Goal: Communication & Community: Answer question/provide support

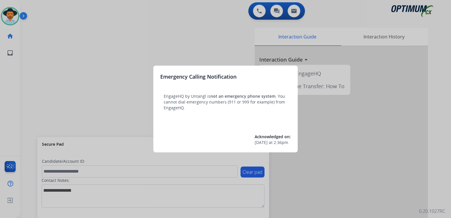
click at [226, 49] on div at bounding box center [225, 109] width 451 height 218
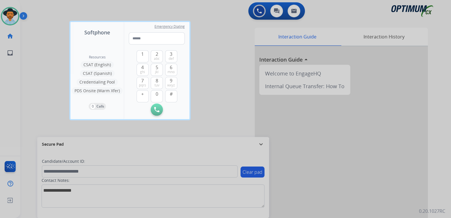
click at [230, 113] on div at bounding box center [225, 109] width 451 height 218
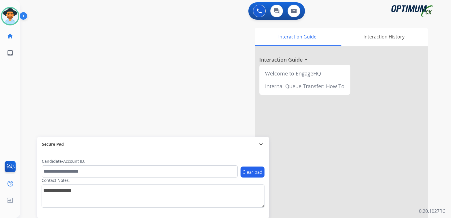
click at [261, 143] on mat-icon "expand_more" at bounding box center [260, 143] width 7 height 7
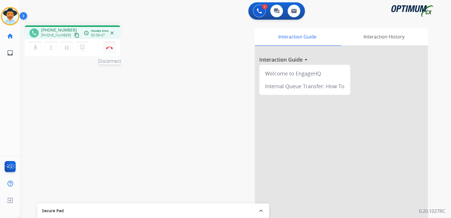
click at [110, 48] on img at bounding box center [109, 47] width 7 height 3
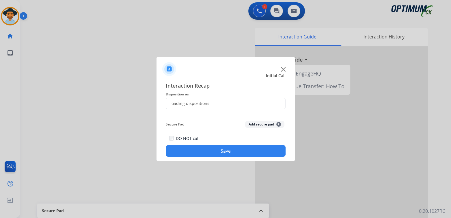
click at [195, 104] on div "Loading dispositions..." at bounding box center [189, 103] width 47 height 6
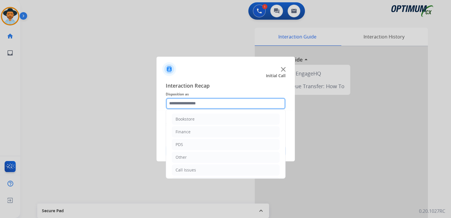
click at [198, 102] on input "text" at bounding box center [226, 104] width 120 height 12
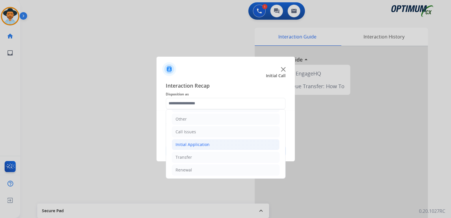
click at [210, 144] on li "Initial Application" at bounding box center [226, 144] width 108 height 11
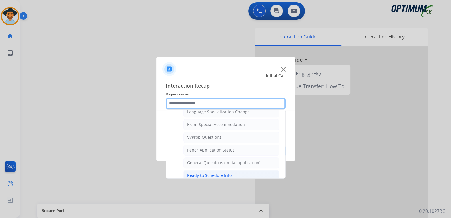
scroll to position [292, 0]
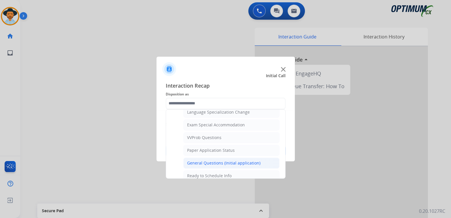
click at [214, 160] on div "General Questions (Initial application)" at bounding box center [223, 163] width 73 height 6
type input "**********"
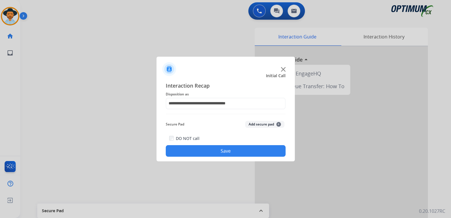
click at [239, 151] on button "Save" at bounding box center [226, 151] width 120 height 12
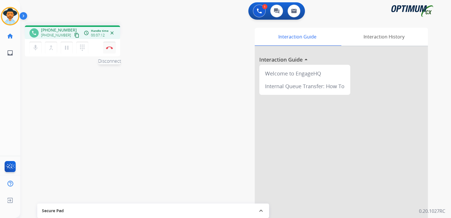
click at [112, 50] on button "Disconnect" at bounding box center [109, 48] width 12 height 12
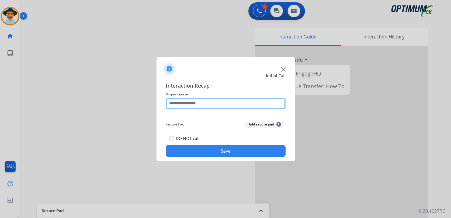
click at [205, 106] on input "text" at bounding box center [226, 104] width 120 height 12
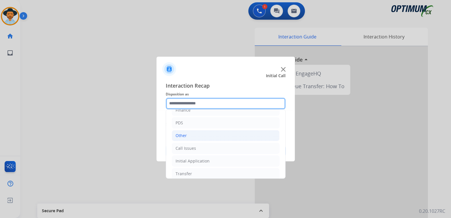
scroll to position [38, 0]
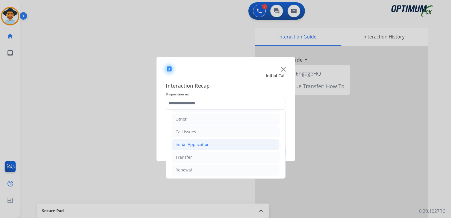
click at [201, 145] on div "Initial Application" at bounding box center [192, 144] width 34 height 6
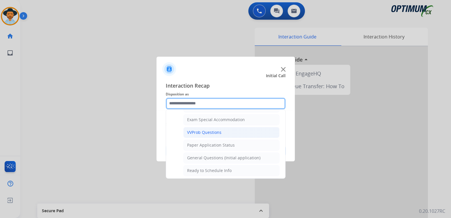
scroll to position [297, 0]
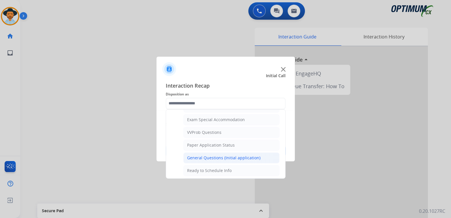
click at [204, 155] on div "General Questions (Initial application)" at bounding box center [223, 158] width 73 height 6
type input "**********"
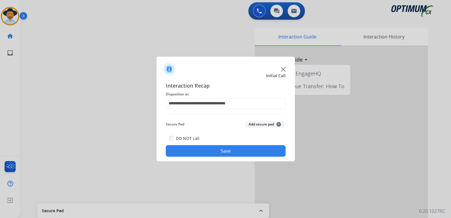
click at [253, 150] on button "Save" at bounding box center [226, 151] width 120 height 12
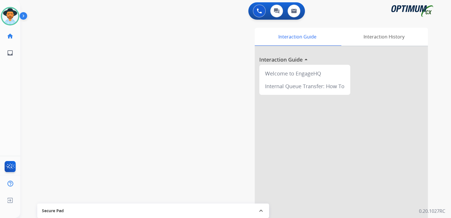
drag, startPoint x: 12, startPoint y: 15, endPoint x: 20, endPoint y: 15, distance: 7.2
click at [12, 15] on img at bounding box center [10, 16] width 16 height 16
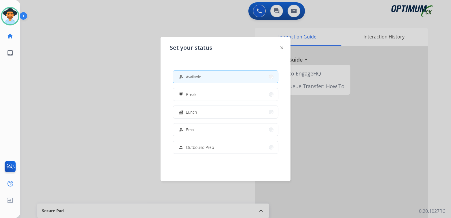
click at [82, 86] on div at bounding box center [225, 109] width 451 height 218
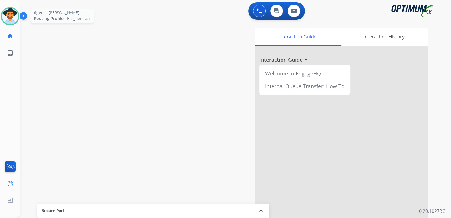
click at [11, 17] on img at bounding box center [10, 16] width 16 height 16
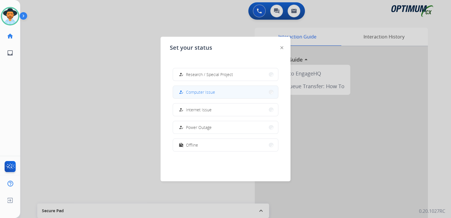
scroll to position [144, 0]
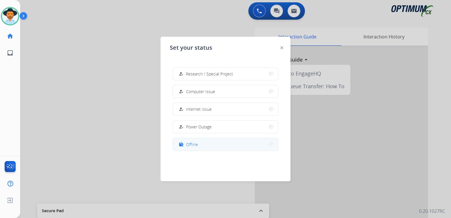
click at [194, 143] on span "Offline" at bounding box center [192, 144] width 12 height 6
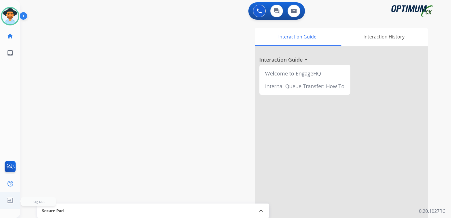
click at [8, 198] on img at bounding box center [10, 199] width 10 height 11
click at [37, 202] on span "Log out" at bounding box center [38, 200] width 14 height 5
click at [36, 199] on div "swap_horiz Break voice bridge close_fullscreen Connect 3-Way Call merge_type Se…" at bounding box center [228, 141] width 417 height 241
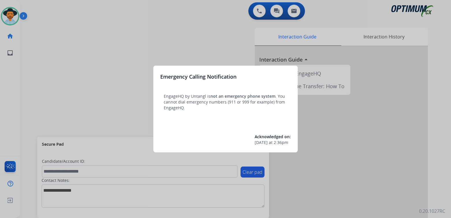
click at [158, 43] on div at bounding box center [225, 109] width 451 height 218
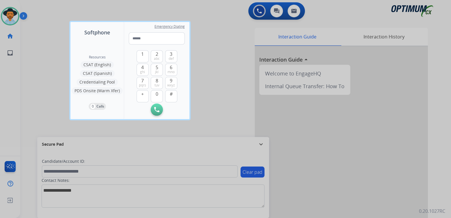
drag, startPoint x: 218, startPoint y: 75, endPoint x: 218, endPoint y: 45, distance: 30.0
click at [218, 73] on div at bounding box center [225, 109] width 451 height 218
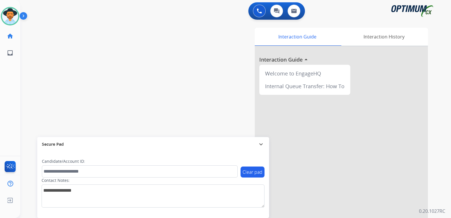
click at [261, 143] on mat-icon "expand_more" at bounding box center [260, 143] width 7 height 7
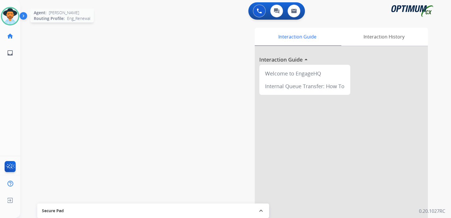
click at [10, 16] on img at bounding box center [10, 16] width 16 height 16
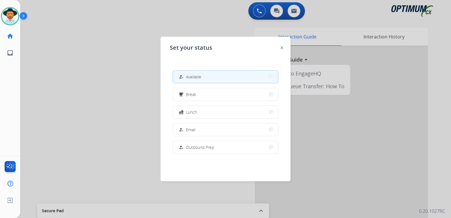
drag, startPoint x: 36, startPoint y: 84, endPoint x: 246, endPoint y: 48, distance: 212.5
click at [39, 83] on div at bounding box center [225, 109] width 451 height 218
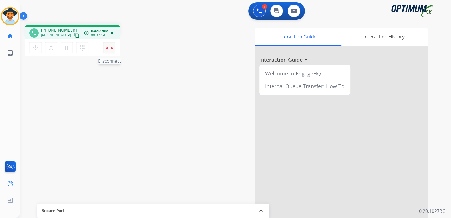
click at [108, 46] on button "Disconnect" at bounding box center [109, 48] width 12 height 12
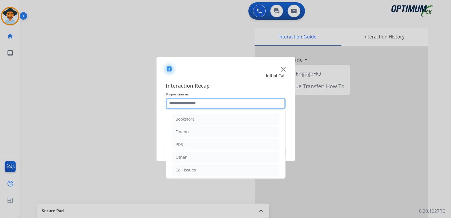
click at [195, 104] on input "text" at bounding box center [226, 104] width 120 height 12
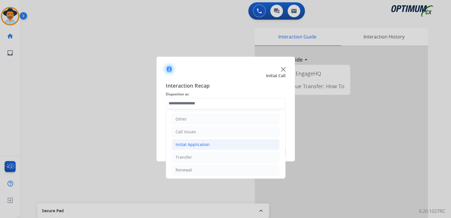
click at [204, 144] on div "Initial Application" at bounding box center [192, 144] width 34 height 6
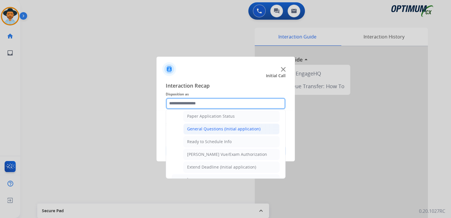
scroll to position [326, 0]
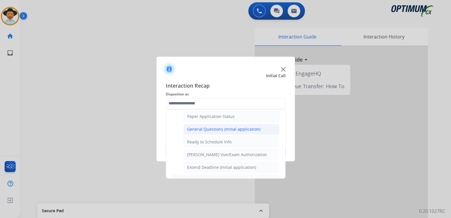
click at [209, 126] on div "General Questions (Initial application)" at bounding box center [223, 129] width 73 height 6
type input "**********"
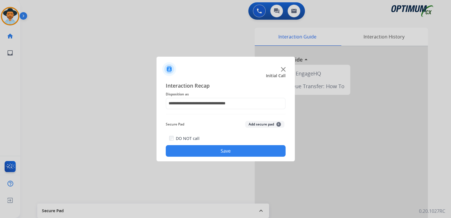
click at [229, 149] on button "Save" at bounding box center [226, 151] width 120 height 12
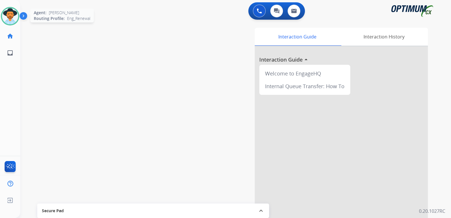
click at [10, 16] on img at bounding box center [10, 16] width 16 height 16
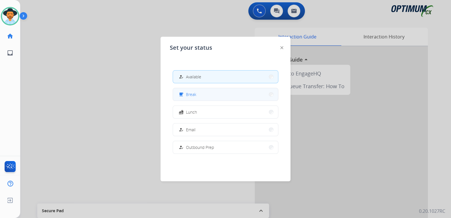
click at [200, 96] on button "free_breakfast Break" at bounding box center [225, 94] width 105 height 12
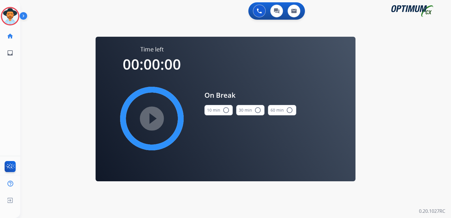
click at [224, 108] on mat-icon "radio_button_unchecked" at bounding box center [225, 109] width 7 height 7
click at [152, 116] on mat-icon "play_circle_filled" at bounding box center [151, 118] width 7 height 7
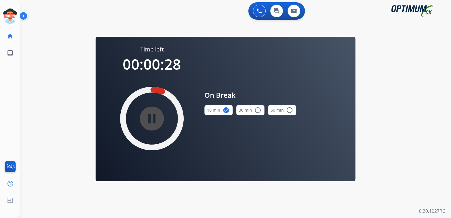
drag, startPoint x: 5, startPoint y: 14, endPoint x: 63, endPoint y: 20, distance: 58.9
click at [45, 21] on div "Outbound call Quit Outbound call Quit Schedule interaction + Add to my list Cus…" at bounding box center [225, 109] width 451 height 218
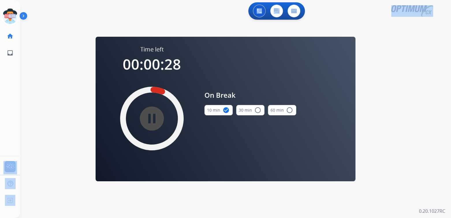
scroll to position [0, 1]
click at [8, 16] on icon at bounding box center [9, 16] width 19 height 19
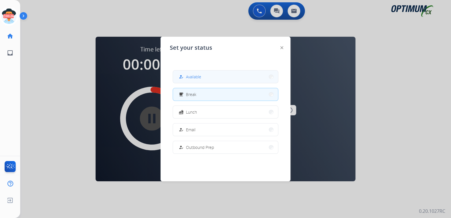
click at [199, 78] on span "Available" at bounding box center [193, 77] width 15 height 6
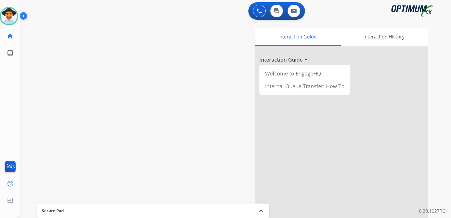
click at [160, 91] on div "swap_horiz Break voice bridge close_fullscreen Connect 3-Way Call merge_type Se…" at bounding box center [228, 141] width 417 height 241
click at [262, 209] on mat-icon "expand_less" at bounding box center [260, 210] width 7 height 7
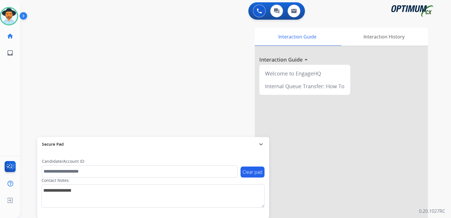
click at [156, 107] on div "swap_horiz Break voice bridge close_fullscreen Connect 3-Way Call merge_type Se…" at bounding box center [228, 141] width 417 height 241
click at [261, 148] on div "Secure Pad expand_more" at bounding box center [153, 144] width 232 height 14
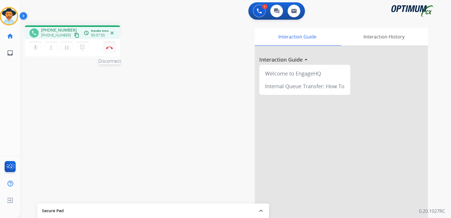
click at [110, 49] on button "Disconnect" at bounding box center [109, 48] width 12 height 12
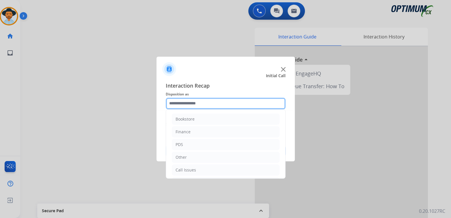
click at [195, 105] on input "text" at bounding box center [226, 104] width 120 height 12
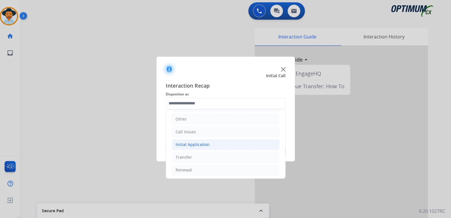
click at [209, 143] on li "Initial Application" at bounding box center [226, 144] width 108 height 11
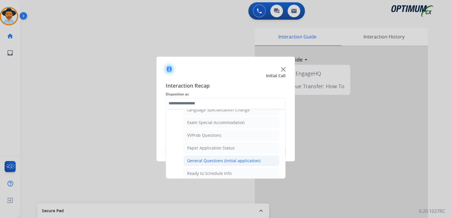
scroll to position [293, 0]
click at [209, 159] on div "General Questions (Initial application)" at bounding box center [223, 162] width 73 height 6
type input "**********"
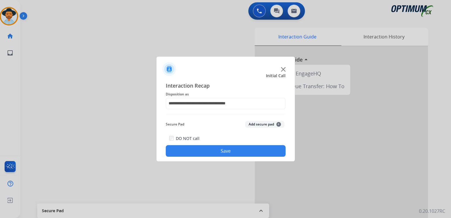
click at [237, 157] on div "**********" at bounding box center [225, 119] width 138 height 85
click at [246, 153] on button "Save" at bounding box center [226, 151] width 120 height 12
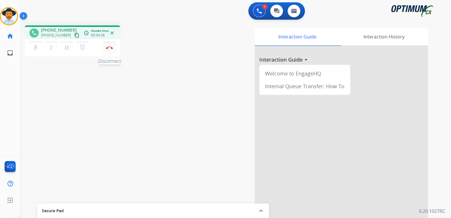
click at [105, 45] on button "Disconnect" at bounding box center [109, 48] width 12 height 12
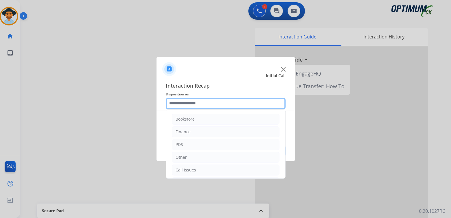
click at [197, 102] on input "text" at bounding box center [226, 104] width 120 height 12
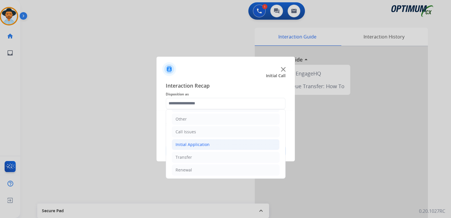
click at [198, 145] on div "Initial Application" at bounding box center [192, 144] width 34 height 6
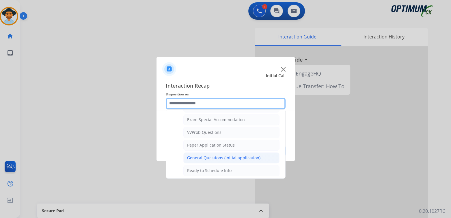
scroll to position [297, 0]
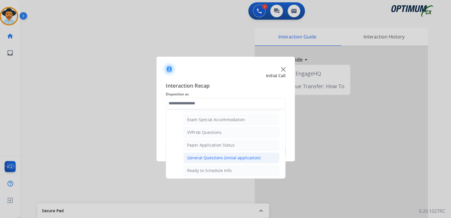
drag, startPoint x: 205, startPoint y: 155, endPoint x: 224, endPoint y: 154, distance: 19.7
click at [206, 155] on div "General Questions (Initial application)" at bounding box center [223, 158] width 73 height 6
type input "**********"
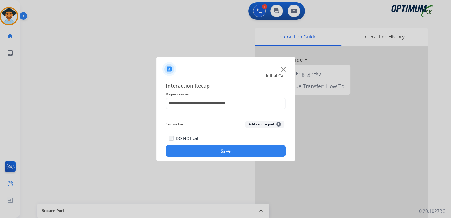
click at [226, 151] on button "Save" at bounding box center [226, 151] width 120 height 12
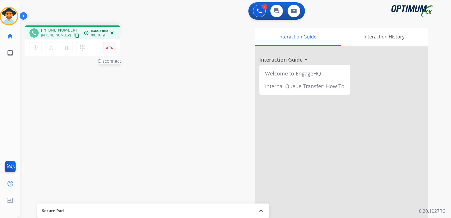
click at [107, 48] on img at bounding box center [109, 47] width 7 height 3
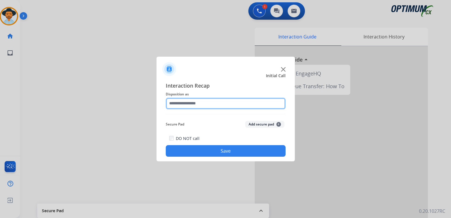
click at [201, 105] on input "text" at bounding box center [226, 104] width 120 height 12
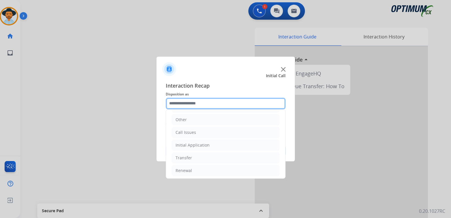
scroll to position [38, 0]
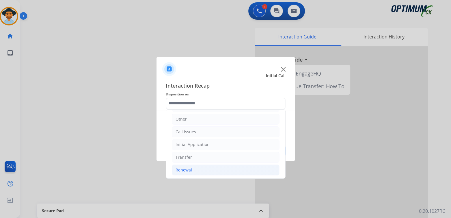
click at [192, 168] on li "Renewal" at bounding box center [226, 169] width 108 height 11
click at [215, 140] on li "Initial Application" at bounding box center [226, 144] width 108 height 11
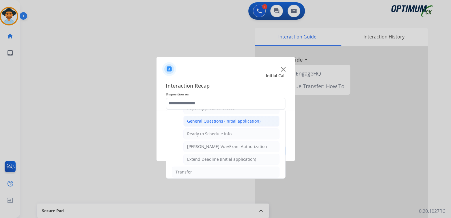
scroll to position [336, 0]
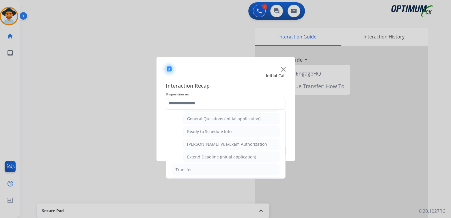
click at [209, 117] on div "General Questions (Initial application)" at bounding box center [223, 119] width 73 height 6
type input "**********"
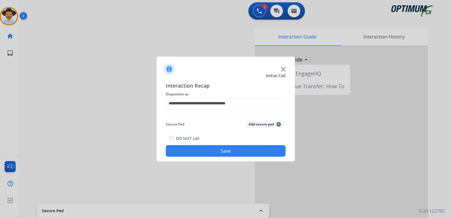
drag, startPoint x: 231, startPoint y: 148, endPoint x: 309, endPoint y: 156, distance: 78.4
click at [237, 149] on button "Save" at bounding box center [226, 151] width 120 height 12
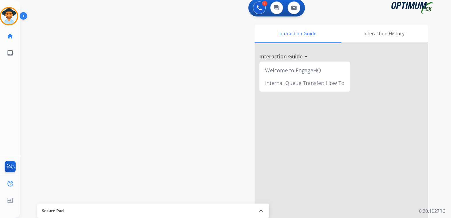
scroll to position [4, 0]
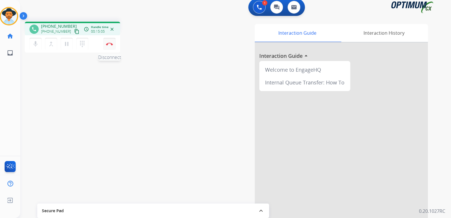
click at [108, 44] on img at bounding box center [109, 43] width 7 height 3
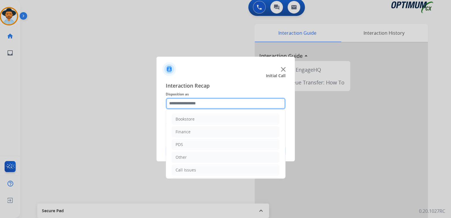
drag, startPoint x: 193, startPoint y: 104, endPoint x: 196, endPoint y: 99, distance: 6.2
click at [193, 104] on input "text" at bounding box center [226, 104] width 120 height 12
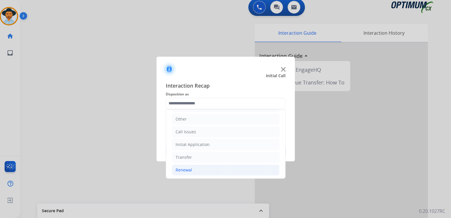
click at [187, 167] on div "Renewal" at bounding box center [183, 170] width 16 height 6
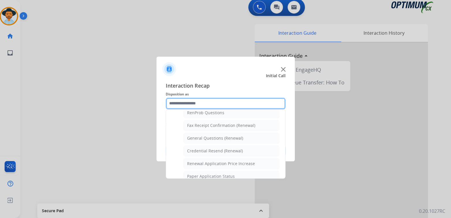
scroll to position [152, 0]
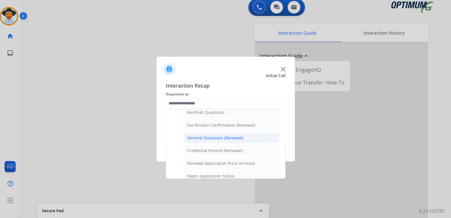
click at [202, 136] on div "General Questions (Renewal)" at bounding box center [215, 138] width 56 height 6
type input "**********"
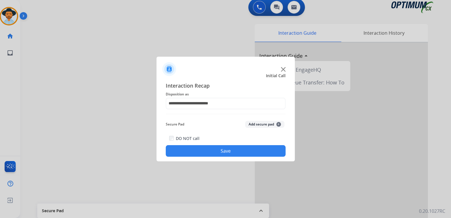
click at [249, 147] on button "Save" at bounding box center [226, 151] width 120 height 12
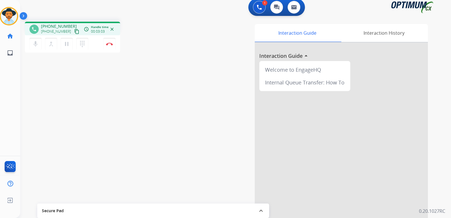
drag, startPoint x: 110, startPoint y: 43, endPoint x: 135, endPoint y: 57, distance: 29.0
click at [110, 43] on img at bounding box center [109, 43] width 7 height 3
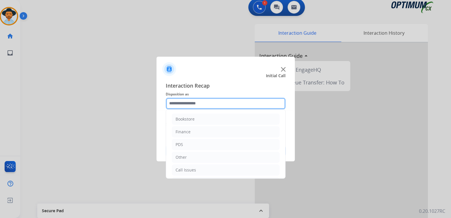
click at [198, 100] on input "text" at bounding box center [226, 104] width 120 height 12
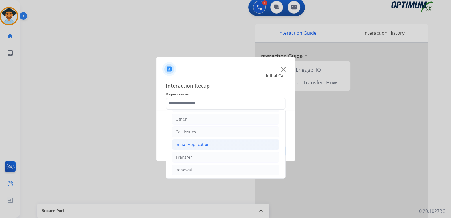
click at [196, 142] on div "Initial Application" at bounding box center [192, 144] width 34 height 6
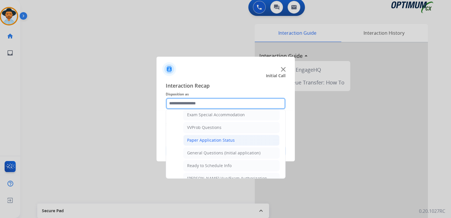
scroll to position [302, 0]
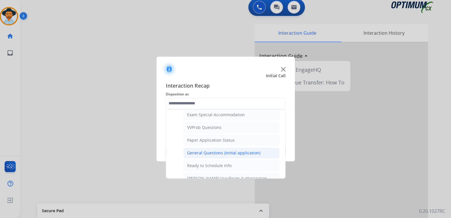
click at [217, 150] on div "General Questions (Initial application)" at bounding box center [223, 153] width 73 height 6
type input "**********"
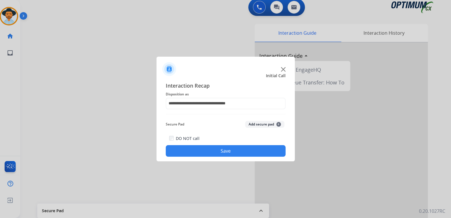
click at [229, 149] on button "Save" at bounding box center [226, 151] width 120 height 12
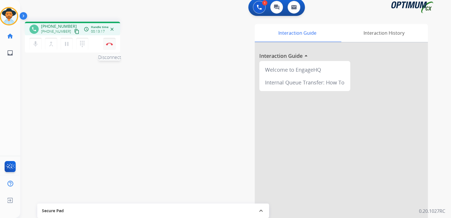
click at [108, 44] on img at bounding box center [109, 43] width 7 height 3
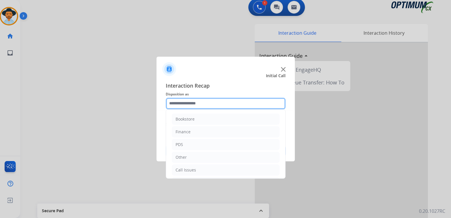
click at [199, 104] on input "text" at bounding box center [226, 104] width 120 height 12
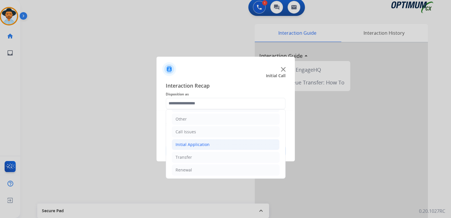
click at [199, 143] on div "Initial Application" at bounding box center [192, 144] width 34 height 6
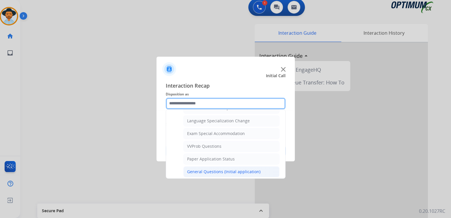
scroll to position [284, 0]
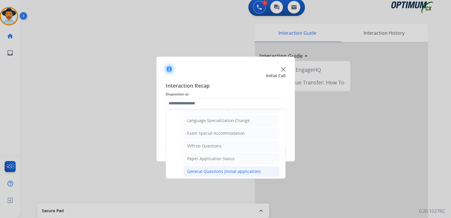
click at [211, 168] on div "General Questions (Initial application)" at bounding box center [223, 171] width 73 height 6
type input "**********"
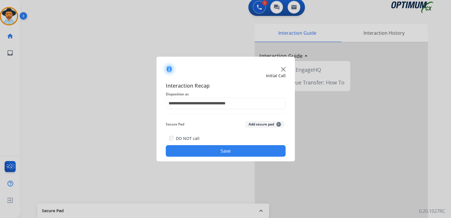
click at [240, 149] on button "Save" at bounding box center [226, 151] width 120 height 12
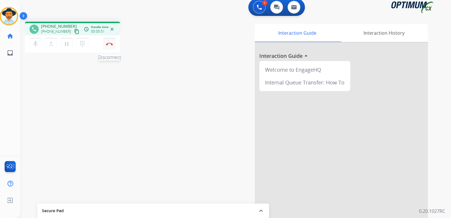
click at [109, 43] on img at bounding box center [109, 43] width 7 height 3
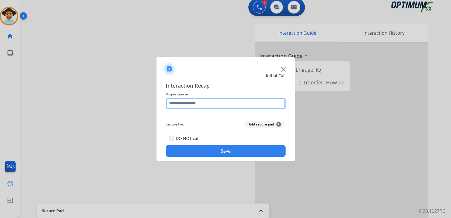
click at [199, 104] on input "text" at bounding box center [226, 104] width 120 height 12
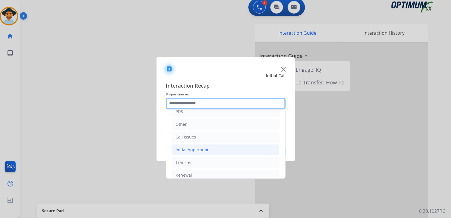
scroll to position [38, 0]
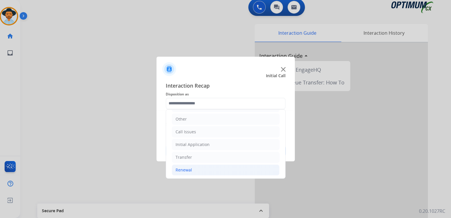
click at [213, 169] on li "Renewal" at bounding box center [226, 169] width 108 height 11
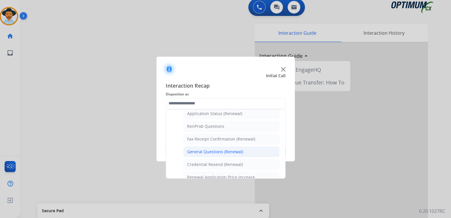
scroll to position [139, 0]
click at [207, 148] on div "General Questions (Renewal)" at bounding box center [215, 151] width 56 height 6
type input "**********"
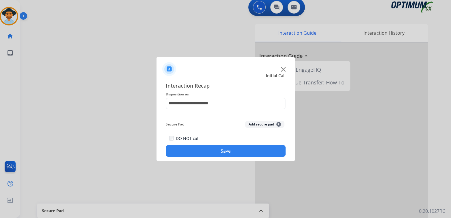
click at [243, 150] on button "Save" at bounding box center [226, 151] width 120 height 12
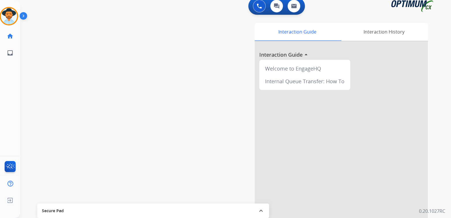
scroll to position [7, 0]
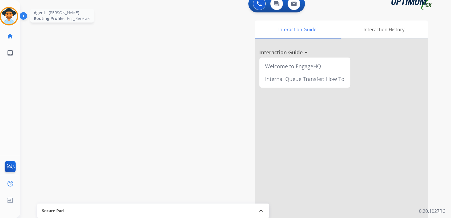
click at [13, 10] on img at bounding box center [9, 16] width 16 height 16
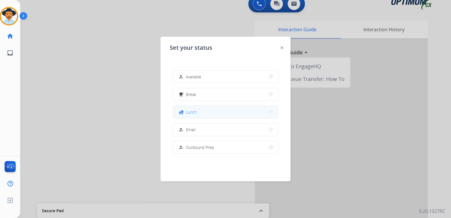
click at [215, 113] on button "fastfood Lunch" at bounding box center [225, 112] width 105 height 12
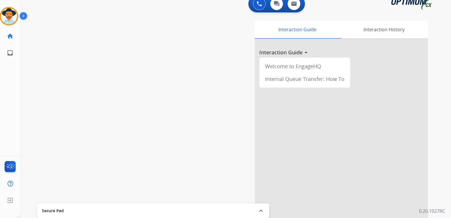
scroll to position [0, 0]
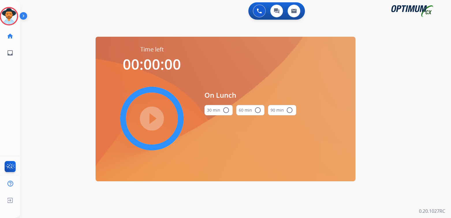
click at [228, 110] on mat-icon "radio_button_unchecked" at bounding box center [225, 109] width 7 height 7
click at [150, 118] on mat-icon "play_circle_filled" at bounding box center [151, 118] width 7 height 7
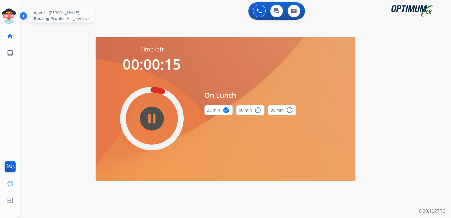
click at [9, 14] on icon at bounding box center [9, 16] width 19 height 19
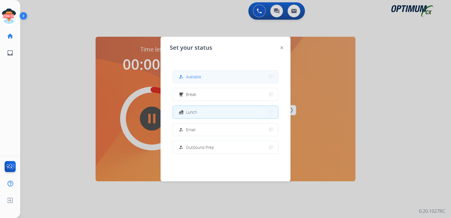
click at [211, 75] on button "how_to_reg Available" at bounding box center [225, 76] width 105 height 12
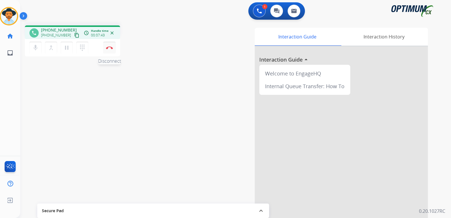
click at [111, 48] on img at bounding box center [109, 47] width 7 height 3
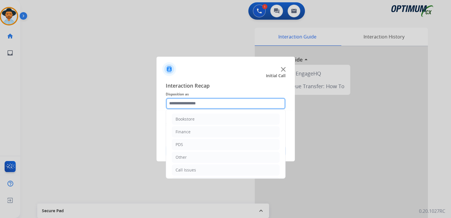
click at [201, 105] on input "text" at bounding box center [226, 104] width 120 height 12
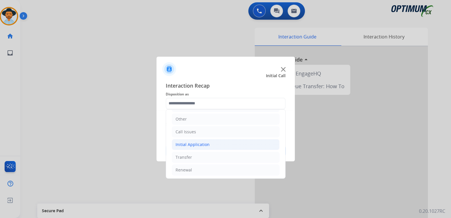
click at [203, 145] on div "Initial Application" at bounding box center [192, 144] width 34 height 6
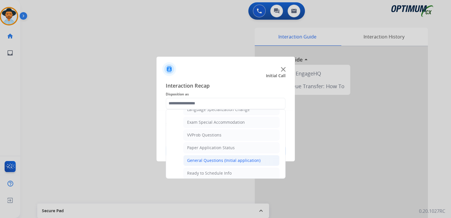
scroll to position [295, 0]
click at [218, 158] on div "General Questions (Initial application)" at bounding box center [223, 159] width 73 height 6
type input "**********"
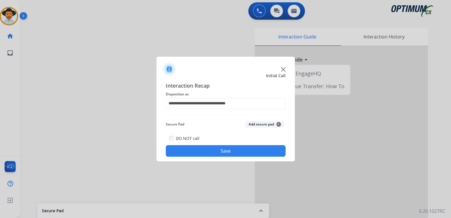
click at [236, 157] on div "**********" at bounding box center [225, 119] width 138 height 85
drag, startPoint x: 241, startPoint y: 153, endPoint x: 288, endPoint y: 147, distance: 47.7
click at [242, 153] on button "Save" at bounding box center [226, 151] width 120 height 12
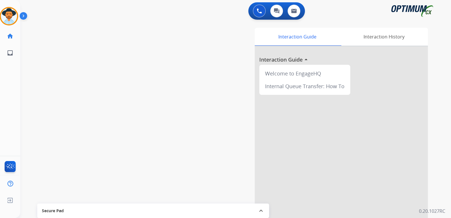
scroll to position [0, 0]
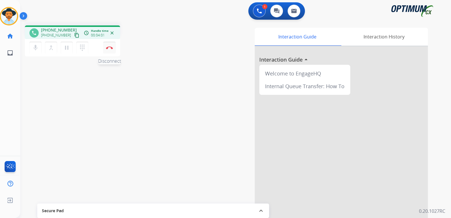
click at [110, 48] on img at bounding box center [109, 47] width 7 height 3
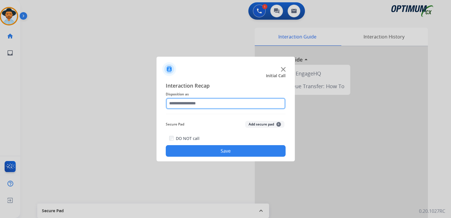
click at [199, 104] on input "text" at bounding box center [226, 104] width 120 height 12
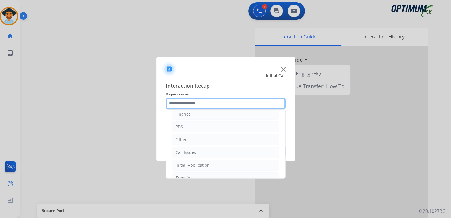
scroll to position [38, 0]
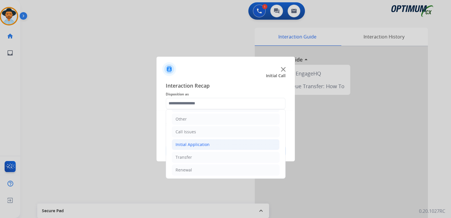
click at [207, 144] on div "Initial Application" at bounding box center [192, 144] width 34 height 6
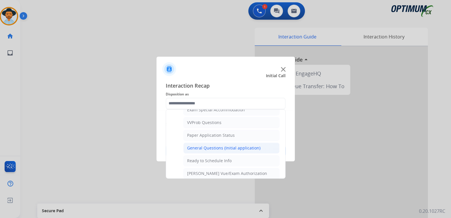
scroll to position [309, 0]
click at [211, 145] on li "General Questions (Initial application)" at bounding box center [231, 145] width 96 height 11
type input "**********"
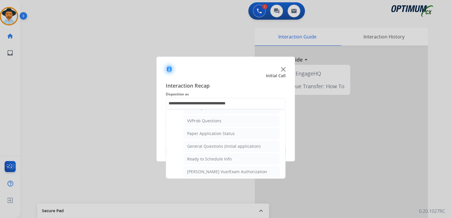
scroll to position [0, 0]
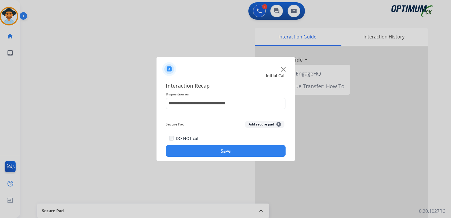
click at [222, 152] on button "Save" at bounding box center [226, 151] width 120 height 12
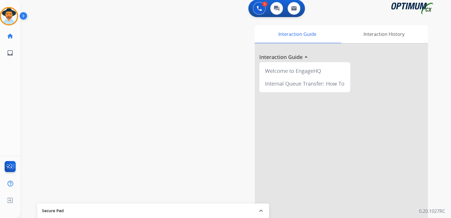
scroll to position [4, 0]
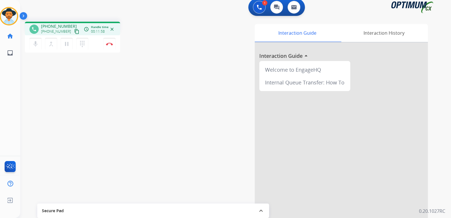
drag, startPoint x: 109, startPoint y: 44, endPoint x: 138, endPoint y: 46, distance: 29.5
click at [109, 44] on img at bounding box center [109, 43] width 7 height 3
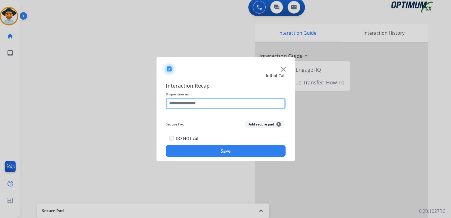
click at [197, 105] on input "text" at bounding box center [226, 104] width 120 height 12
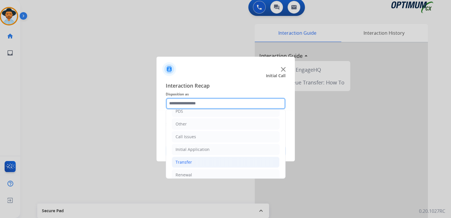
scroll to position [38, 0]
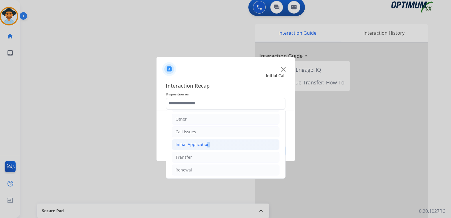
click at [204, 144] on div "Initial Application" at bounding box center [192, 144] width 34 height 6
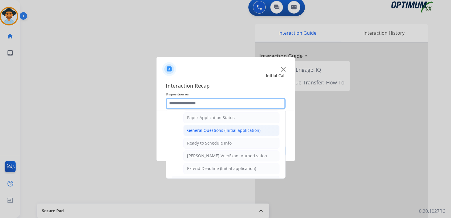
scroll to position [325, 0]
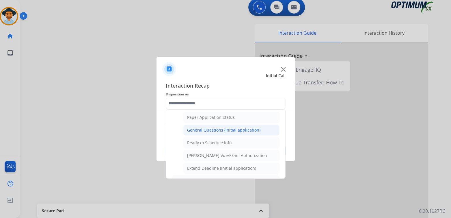
click at [207, 127] on div "General Questions (Initial application)" at bounding box center [223, 130] width 73 height 6
type input "**********"
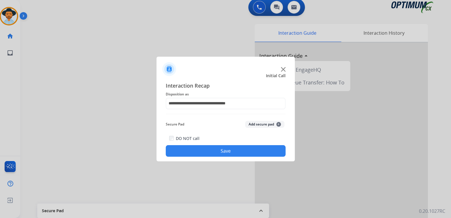
click at [238, 148] on button "Save" at bounding box center [226, 151] width 120 height 12
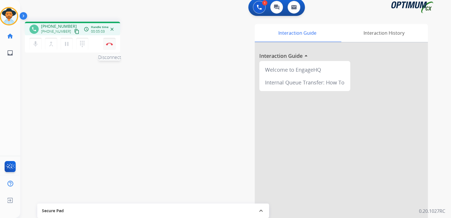
click at [110, 43] on img at bounding box center [109, 43] width 7 height 3
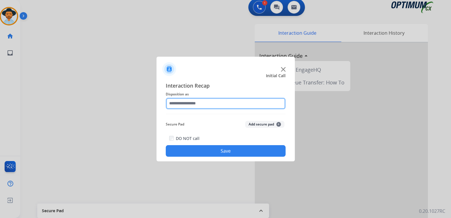
click at [204, 103] on input "text" at bounding box center [226, 104] width 120 height 12
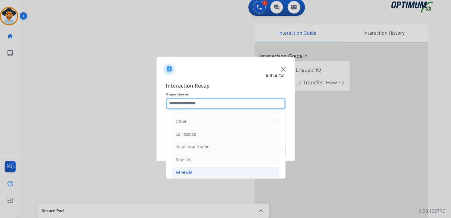
scroll to position [38, 0]
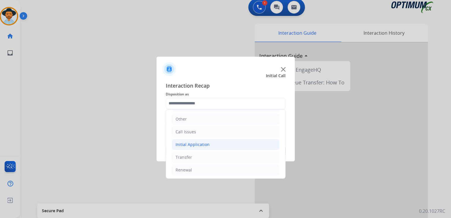
click at [206, 144] on div "Initial Application" at bounding box center [192, 144] width 34 height 6
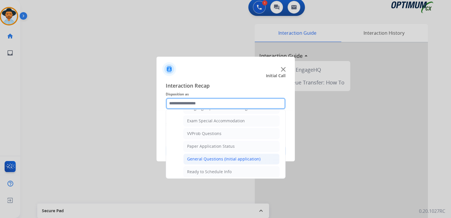
scroll to position [296, 0]
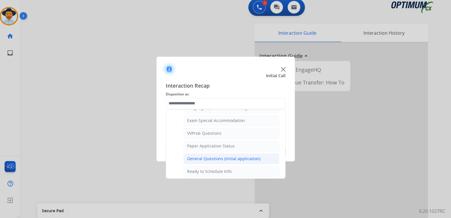
click at [216, 155] on div "General Questions (Initial application)" at bounding box center [223, 158] width 73 height 6
type input "**********"
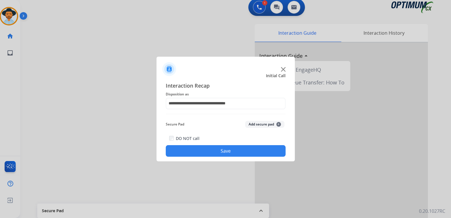
click at [229, 147] on button "Save" at bounding box center [226, 151] width 120 height 12
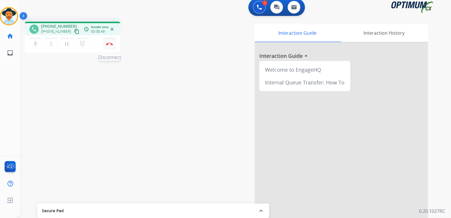
click at [110, 44] on img at bounding box center [109, 43] width 7 height 3
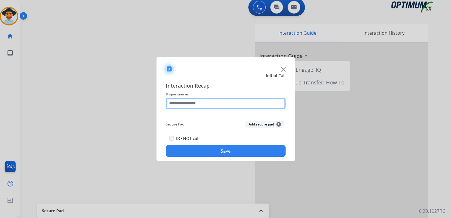
click at [199, 103] on input "text" at bounding box center [226, 104] width 120 height 12
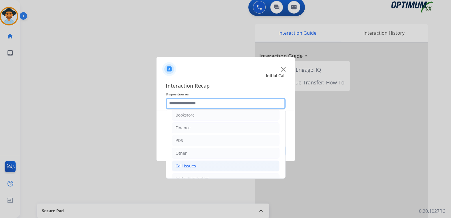
scroll to position [6, 0]
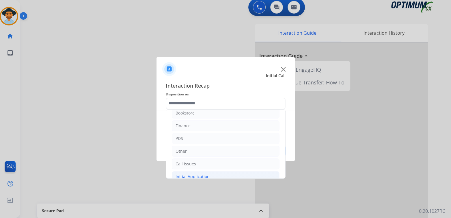
click at [208, 176] on li "Initial Application" at bounding box center [226, 176] width 108 height 11
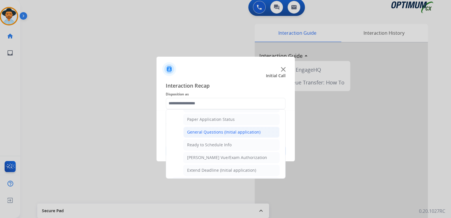
scroll to position [323, 0]
click at [210, 129] on div "General Questions (Initial application)" at bounding box center [223, 132] width 73 height 6
type input "**********"
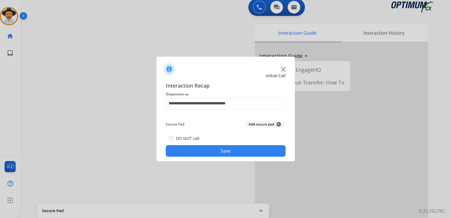
click at [251, 151] on button "Save" at bounding box center [226, 151] width 120 height 12
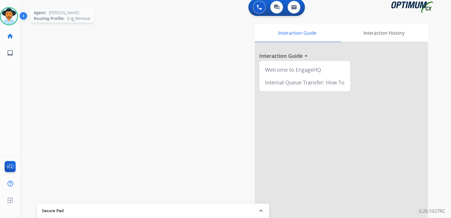
click at [7, 14] on img at bounding box center [9, 16] width 16 height 16
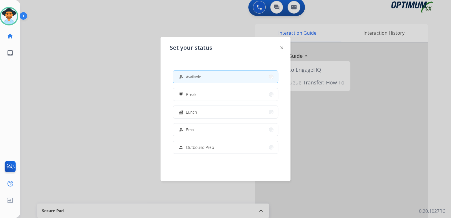
drag, startPoint x: 44, startPoint y: 63, endPoint x: 42, endPoint y: 60, distance: 3.2
click at [44, 63] on div at bounding box center [225, 109] width 451 height 218
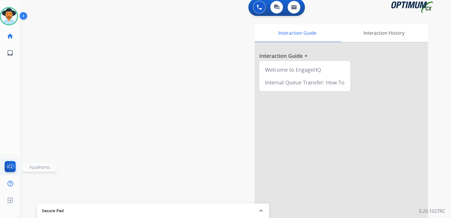
click at [12, 164] on img at bounding box center [10, 167] width 14 height 13
click at [8, 164] on img at bounding box center [10, 167] width 14 height 13
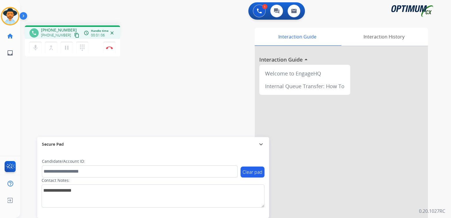
click at [261, 142] on mat-icon "expand_more" at bounding box center [260, 143] width 7 height 7
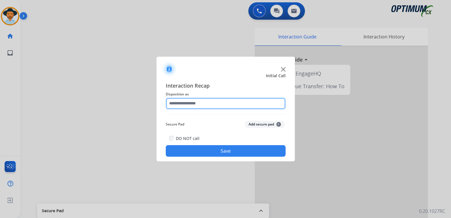
click at [203, 100] on input "text" at bounding box center [226, 104] width 120 height 12
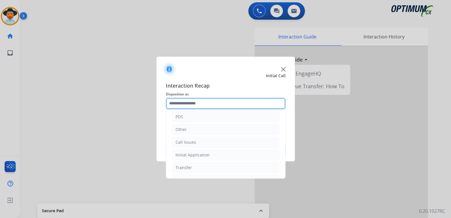
scroll to position [38, 0]
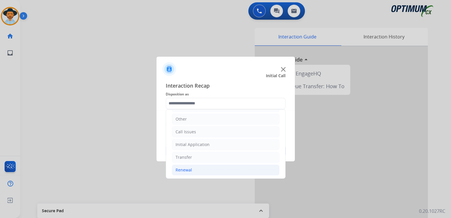
click at [191, 168] on div "Renewal" at bounding box center [183, 170] width 16 height 6
click at [189, 169] on div "Renewal" at bounding box center [183, 170] width 16 height 6
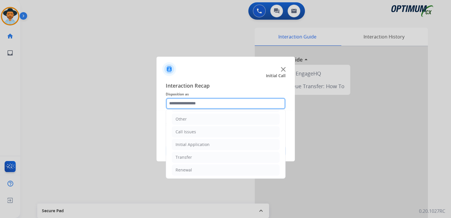
click at [194, 103] on input "text" at bounding box center [226, 104] width 120 height 12
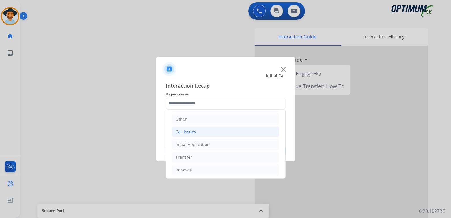
click at [192, 130] on div "Call Issues" at bounding box center [185, 132] width 20 height 6
click at [203, 168] on div "Dropped Call" at bounding box center [199, 170] width 25 height 6
type input "**********"
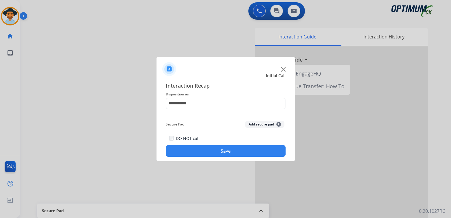
click at [229, 150] on button "Save" at bounding box center [226, 151] width 120 height 12
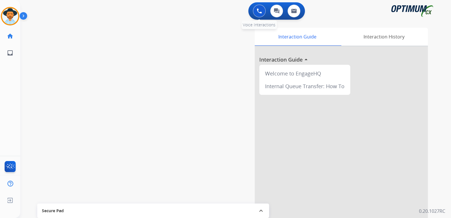
click at [257, 8] on button at bounding box center [259, 11] width 13 height 13
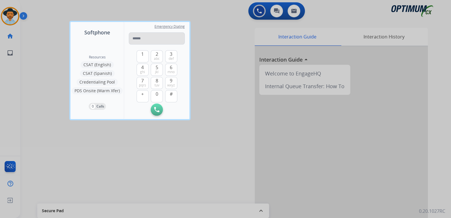
click at [147, 38] on input "tel" at bounding box center [157, 38] width 56 height 12
type input "**********"
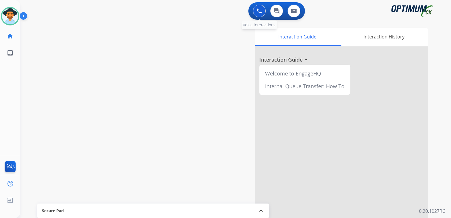
click at [260, 8] on button at bounding box center [259, 11] width 13 height 13
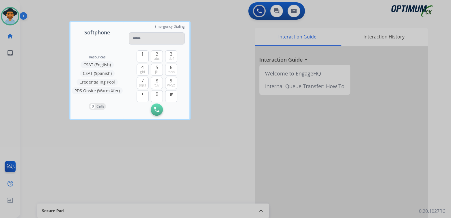
click at [140, 38] on input "tel" at bounding box center [157, 38] width 56 height 12
type input "**********"
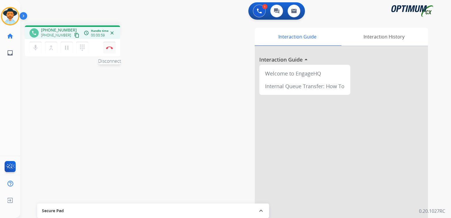
drag, startPoint x: 107, startPoint y: 47, endPoint x: 113, endPoint y: 50, distance: 6.6
click at [108, 48] on img at bounding box center [109, 47] width 7 height 3
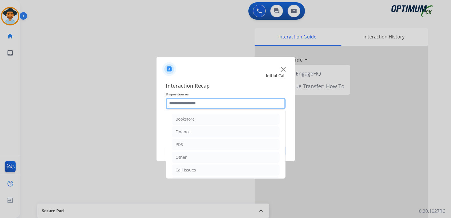
click at [199, 105] on input "text" at bounding box center [226, 104] width 120 height 12
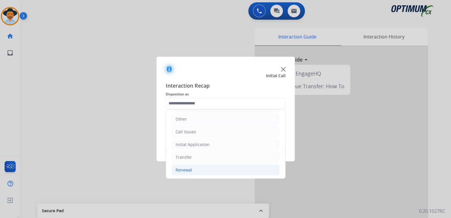
click at [195, 169] on li "Renewal" at bounding box center [226, 169] width 108 height 11
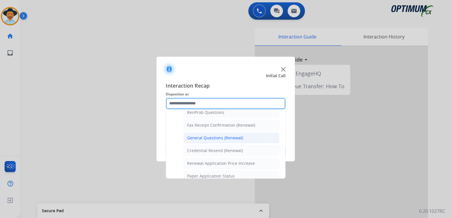
scroll to position [152, 0]
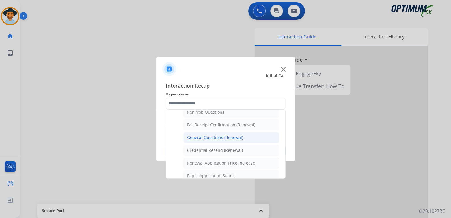
click at [217, 138] on div "General Questions (Renewal)" at bounding box center [215, 137] width 56 height 6
type input "**********"
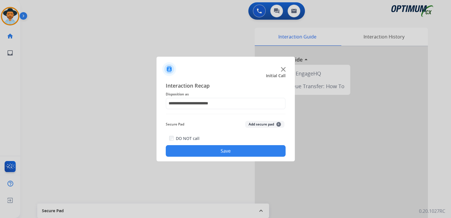
drag, startPoint x: 243, startPoint y: 148, endPoint x: 246, endPoint y: 151, distance: 4.1
click at [243, 152] on button "Save" at bounding box center [226, 151] width 120 height 12
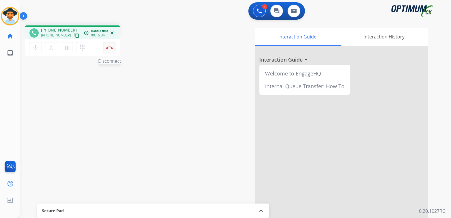
click at [108, 49] on button "Disconnect" at bounding box center [109, 48] width 12 height 12
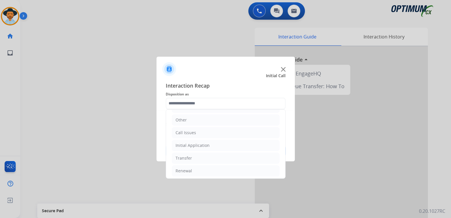
scroll to position [38, 0]
click at [189, 168] on div "Renewal" at bounding box center [183, 170] width 16 height 6
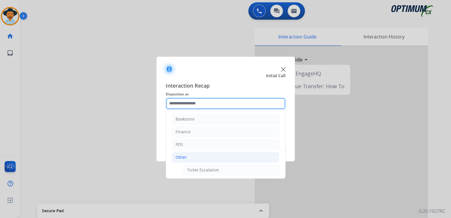
click at [222, 104] on input "text" at bounding box center [226, 104] width 120 height 12
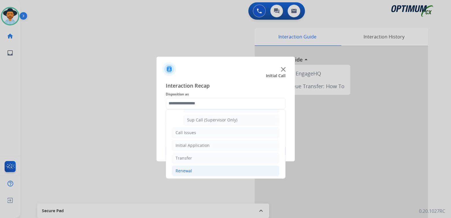
click at [180, 170] on div "Renewal" at bounding box center [183, 171] width 16 height 6
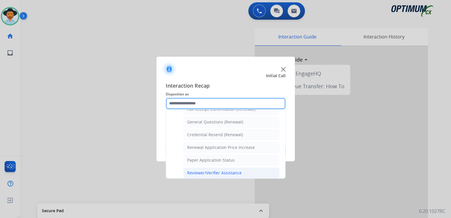
scroll to position [168, 0]
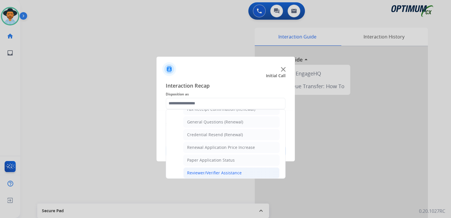
click at [196, 170] on div "Reviewer/Verifier Assistance" at bounding box center [214, 173] width 55 height 6
type input "**********"
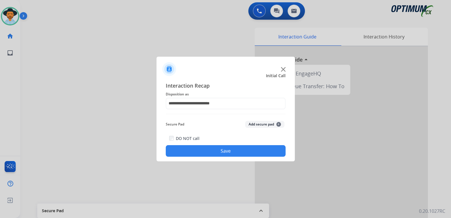
drag, startPoint x: 242, startPoint y: 154, endPoint x: 244, endPoint y: 151, distance: 3.2
click at [243, 152] on button "Save" at bounding box center [226, 151] width 120 height 12
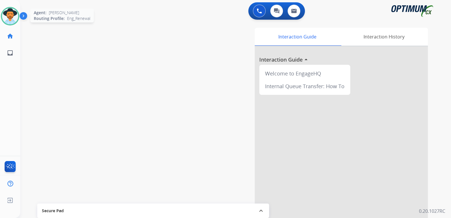
click at [3, 19] on img at bounding box center [10, 16] width 16 height 16
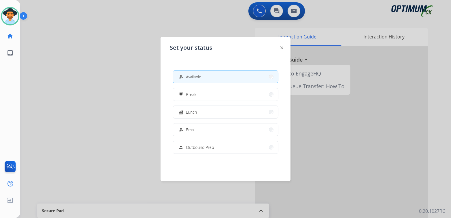
drag, startPoint x: 199, startPoint y: 95, endPoint x: 200, endPoint y: 92, distance: 3.3
click at [199, 96] on button "free_breakfast Break" at bounding box center [225, 94] width 105 height 12
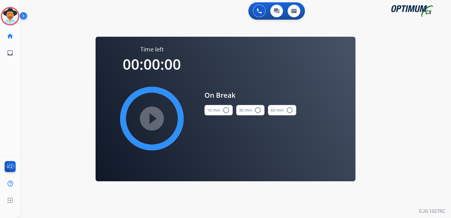
drag, startPoint x: 227, startPoint y: 111, endPoint x: 200, endPoint y: 114, distance: 27.0
click at [226, 111] on mat-icon "radio_button_unchecked" at bounding box center [225, 109] width 7 height 7
drag, startPoint x: 149, startPoint y: 117, endPoint x: 225, endPoint y: 98, distance: 77.5
click at [153, 116] on mat-icon "play_circle_filled" at bounding box center [151, 118] width 7 height 7
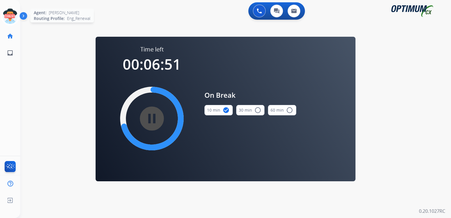
click at [9, 16] on icon at bounding box center [10, 16] width 19 height 19
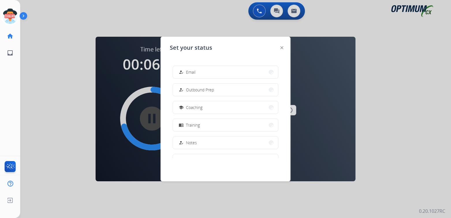
scroll to position [58, 0]
click at [199, 106] on span "Coaching" at bounding box center [194, 107] width 16 height 6
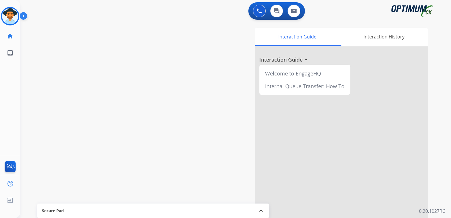
drag, startPoint x: 7, startPoint y: 18, endPoint x: 21, endPoint y: 17, distance: 14.2
click at [7, 18] on img at bounding box center [10, 16] width 16 height 16
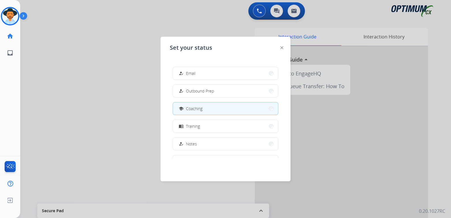
scroll to position [57, 0]
click at [121, 112] on div at bounding box center [225, 109] width 451 height 218
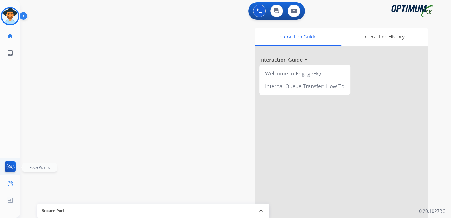
click at [11, 165] on img at bounding box center [10, 167] width 14 height 13
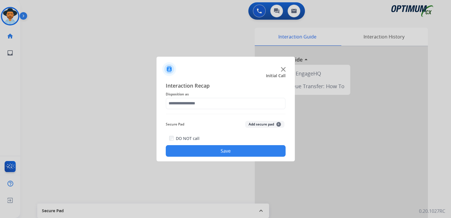
scroll to position [4, 0]
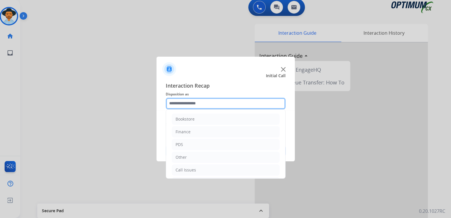
click at [202, 105] on input "text" at bounding box center [226, 104] width 120 height 12
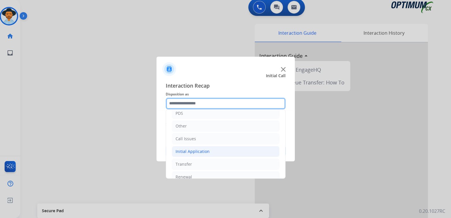
scroll to position [38, 0]
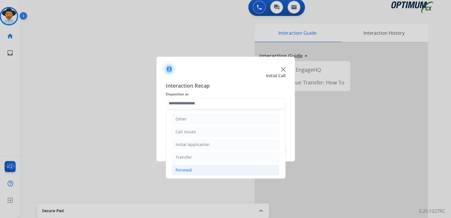
click at [187, 170] on div "Renewal" at bounding box center [183, 170] width 16 height 6
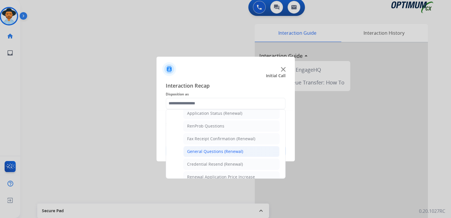
scroll to position [0, 0]
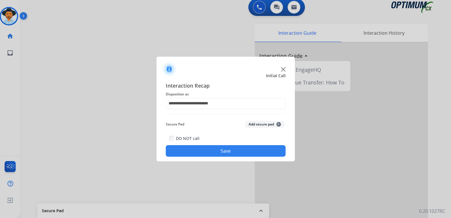
click at [239, 151] on button "Save" at bounding box center [226, 151] width 120 height 12
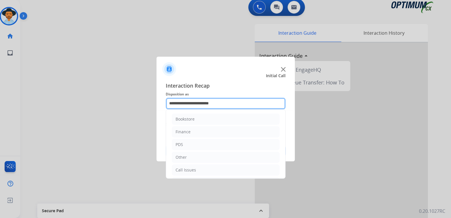
click at [225, 103] on input "**********" at bounding box center [226, 104] width 120 height 12
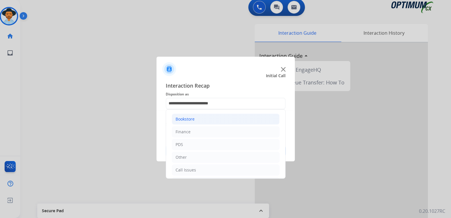
click at [201, 119] on li "Bookstore" at bounding box center [226, 118] width 108 height 11
click at [207, 143] on div "General Questions (Bookstore)" at bounding box center [216, 144] width 59 height 6
type input "**********"
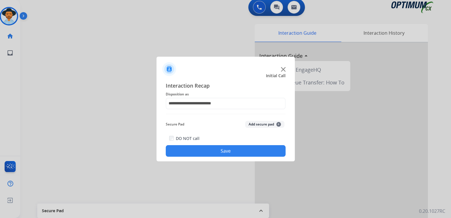
click at [223, 152] on button "Save" at bounding box center [226, 151] width 120 height 12
click at [283, 66] on div at bounding box center [225, 67] width 138 height 20
click at [282, 66] on div at bounding box center [225, 67] width 138 height 20
drag, startPoint x: 53, startPoint y: 80, endPoint x: 76, endPoint y: 65, distance: 27.8
click at [57, 79] on div at bounding box center [225, 109] width 451 height 218
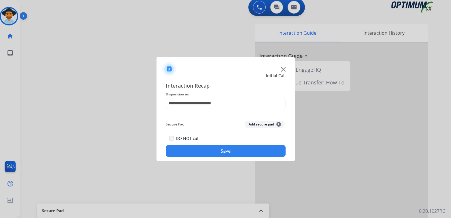
drag, startPoint x: 316, startPoint y: 141, endPoint x: 311, endPoint y: 136, distance: 7.6
click at [311, 136] on div at bounding box center [225, 109] width 451 height 218
click at [282, 69] on img at bounding box center [283, 69] width 5 height 5
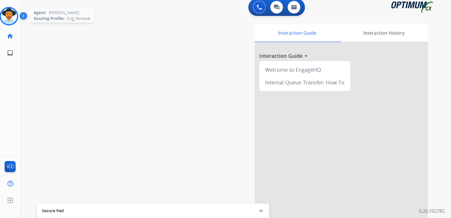
click at [9, 16] on img at bounding box center [9, 16] width 16 height 16
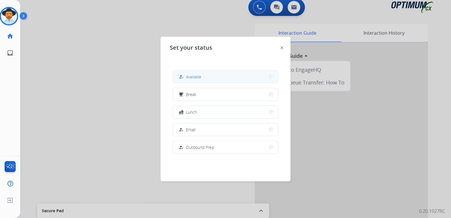
click at [197, 75] on span "Available" at bounding box center [193, 77] width 15 height 6
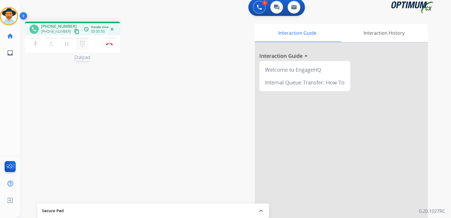
click at [81, 42] on mat-icon "dialpad" at bounding box center [82, 43] width 7 height 7
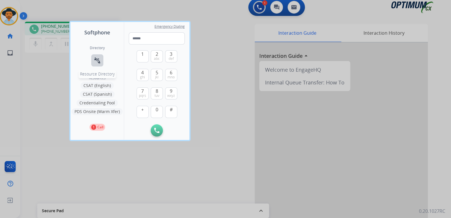
click at [96, 61] on mat-icon "connect_without_contact" at bounding box center [97, 60] width 7 height 7
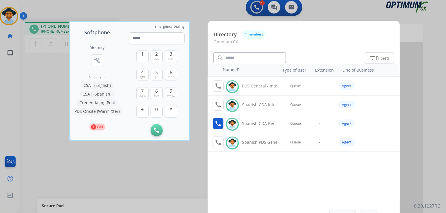
click at [216, 123] on mat-icon "call" at bounding box center [218, 123] width 7 height 7
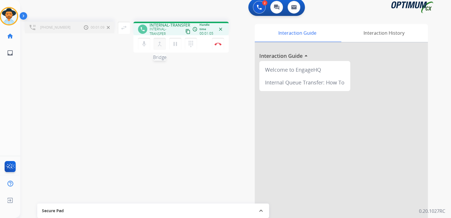
click at [160, 44] on mat-icon "merge_type" at bounding box center [159, 43] width 7 height 7
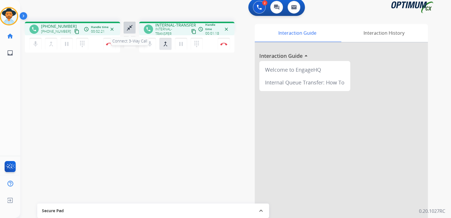
click at [129, 28] on mat-icon "close_fullscreen" at bounding box center [129, 27] width 7 height 7
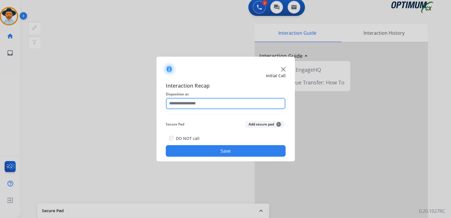
click at [203, 103] on input "text" at bounding box center [226, 104] width 120 height 12
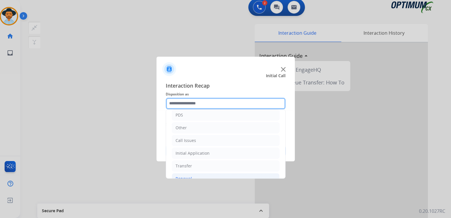
scroll to position [38, 0]
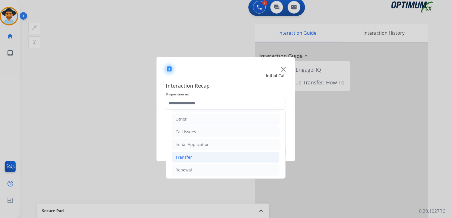
click at [192, 158] on li "Transfer" at bounding box center [226, 156] width 108 height 11
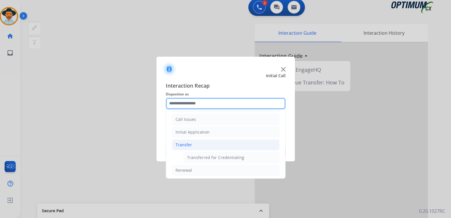
scroll to position [51, 0]
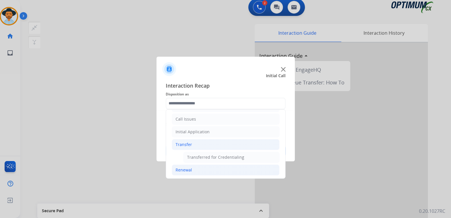
click at [183, 170] on div "Renewal" at bounding box center [183, 170] width 16 height 6
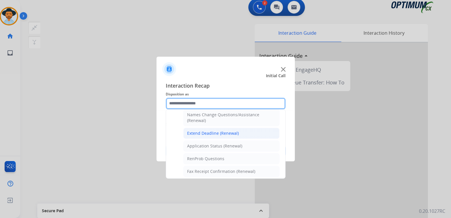
scroll to position [106, 0]
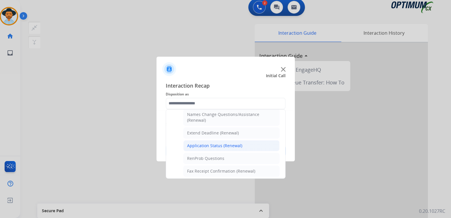
click at [209, 144] on div "Application Status (Renewal)" at bounding box center [214, 146] width 55 height 6
type input "**********"
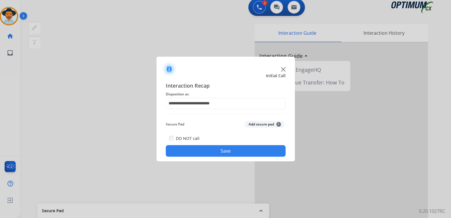
click at [232, 151] on button "Save" at bounding box center [226, 151] width 120 height 12
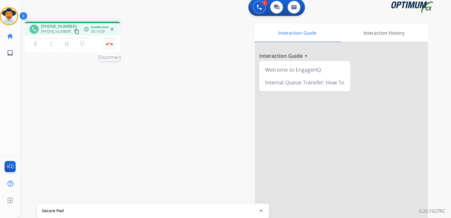
click at [110, 42] on img at bounding box center [109, 43] width 7 height 3
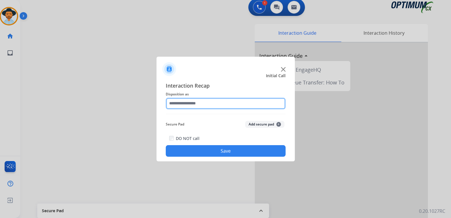
click at [199, 105] on input "text" at bounding box center [226, 104] width 120 height 12
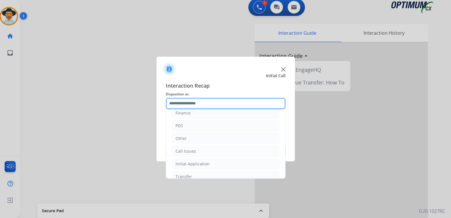
scroll to position [38, 0]
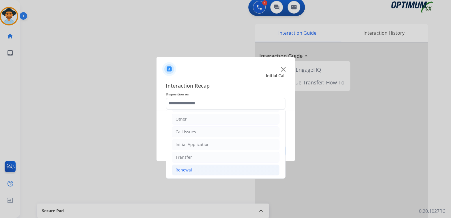
click at [185, 168] on div "Renewal" at bounding box center [183, 170] width 16 height 6
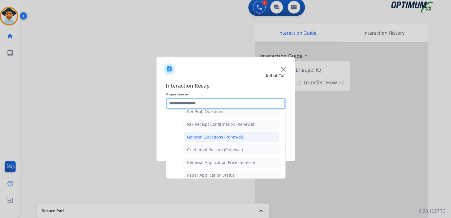
scroll to position [153, 0]
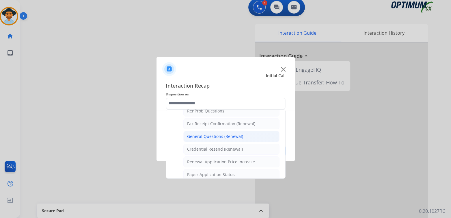
click at [210, 136] on div "General Questions (Renewal)" at bounding box center [215, 136] width 56 height 6
type input "**********"
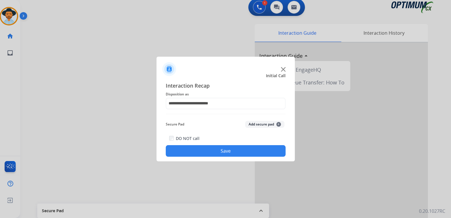
click at [222, 149] on button "Save" at bounding box center [226, 151] width 120 height 12
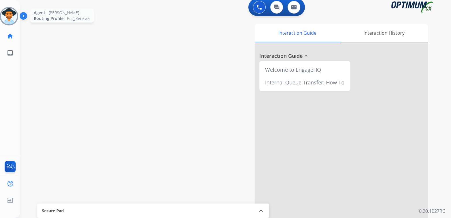
click at [16, 17] on img at bounding box center [9, 16] width 16 height 16
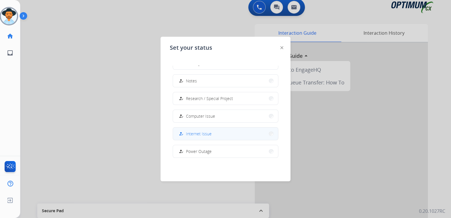
scroll to position [144, 0]
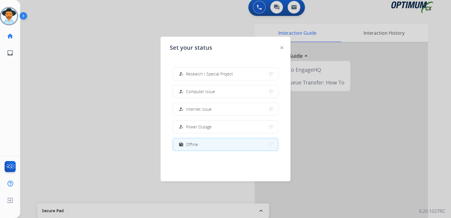
click at [204, 144] on button "work_off Offline" at bounding box center [225, 144] width 105 height 12
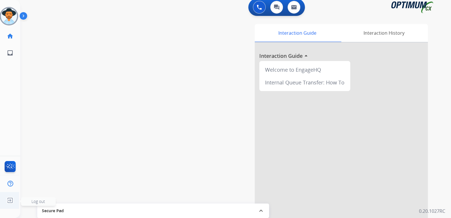
click at [10, 202] on img at bounding box center [10, 199] width 10 height 11
click at [38, 200] on span "Log out" at bounding box center [38, 200] width 14 height 5
